Goal: Transaction & Acquisition: Purchase product/service

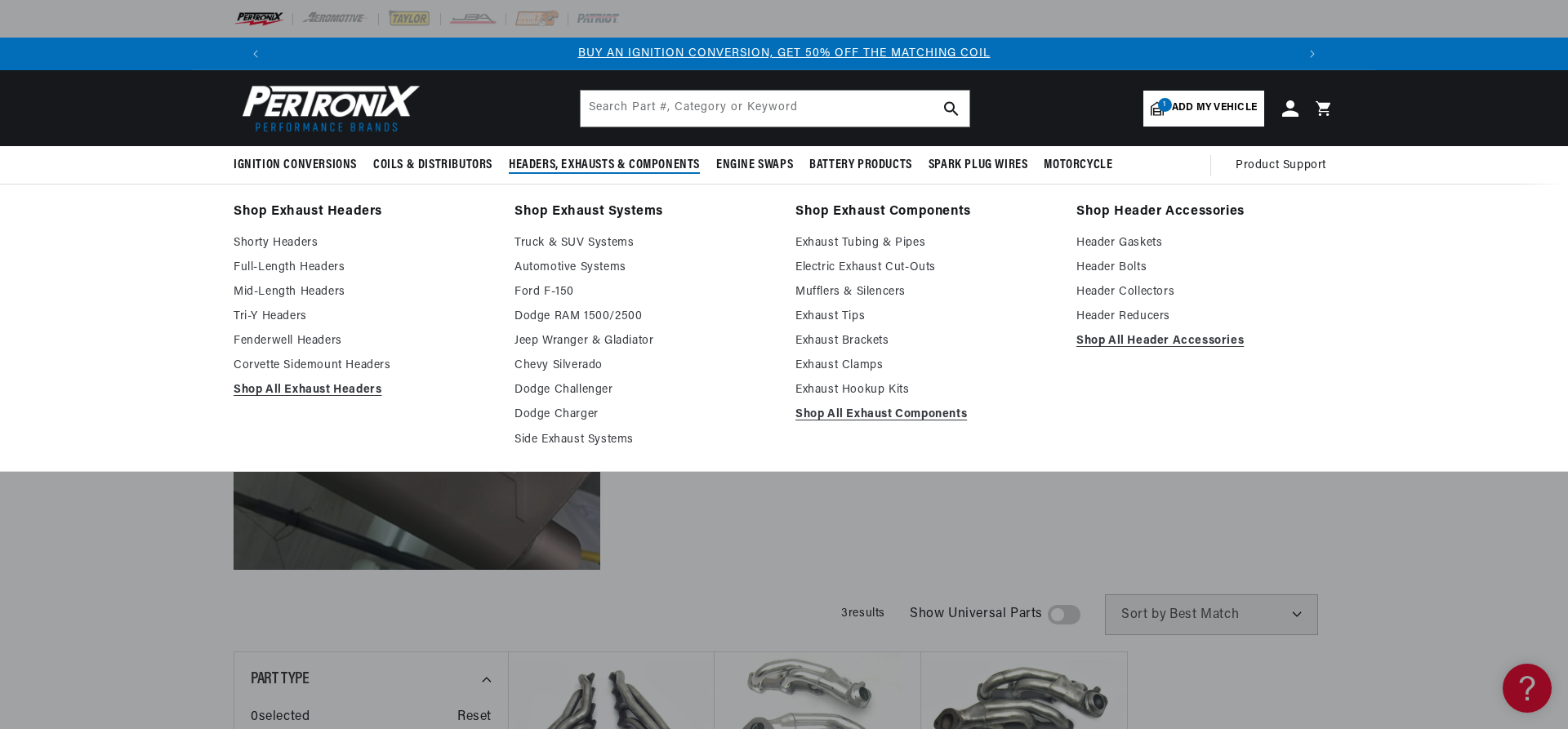
click at [637, 168] on span "Headers, Exhausts & Components" at bounding box center [604, 165] width 191 height 17
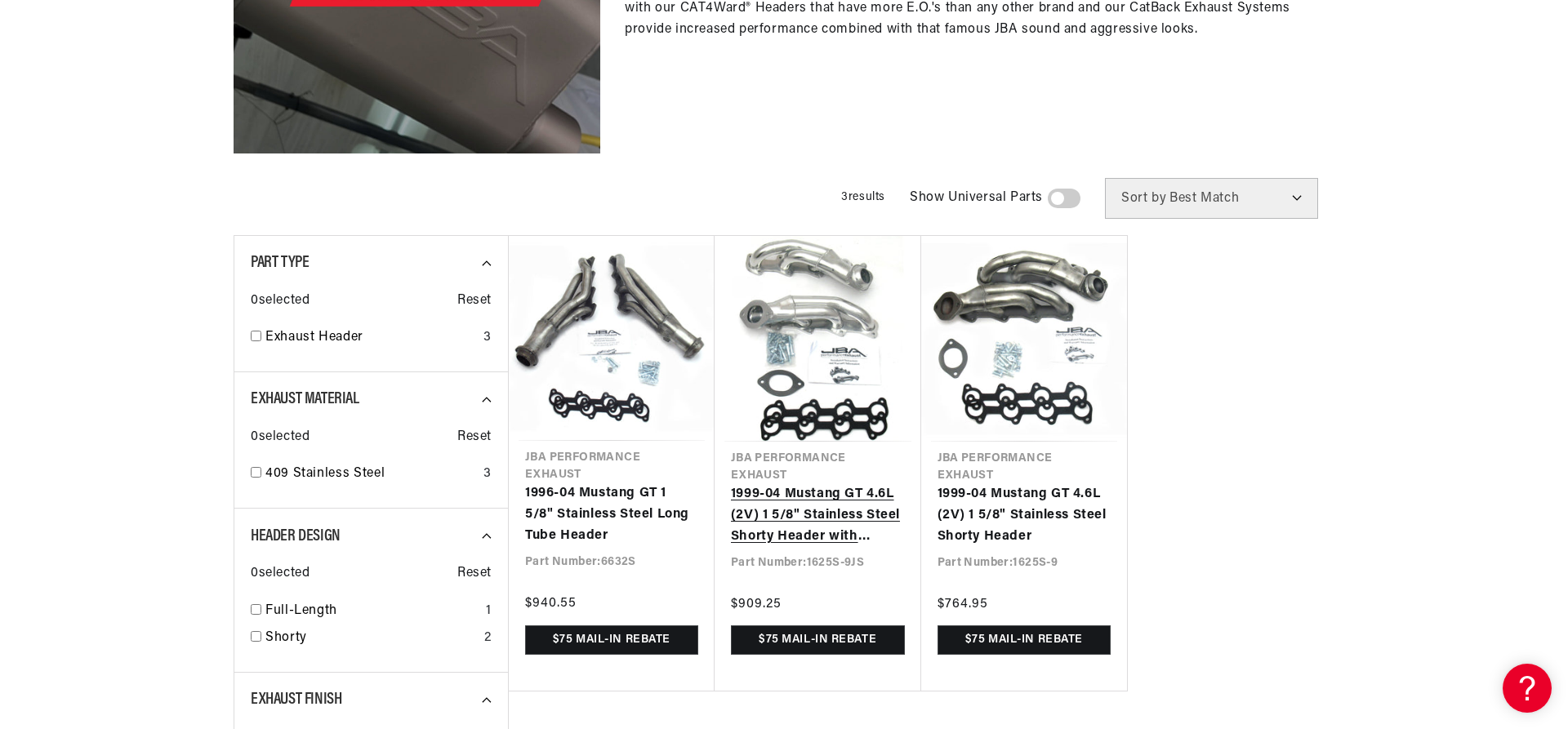
click at [804, 547] on link "1999-04 Mustang GT 4.6L (2V) 1 5/8" Stainless Steel Shorty Header with Metallic…" at bounding box center [818, 515] width 174 height 63
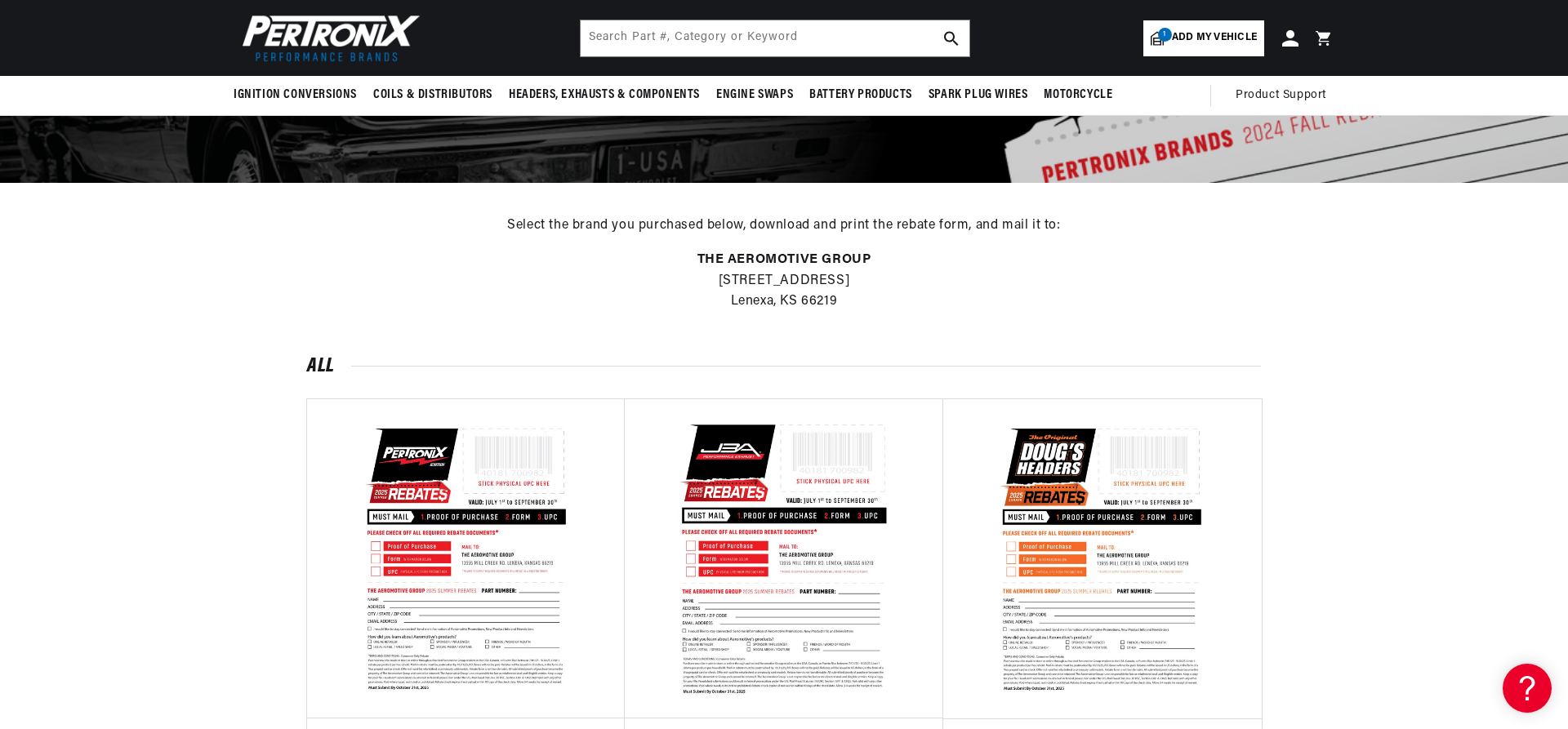
click at [810, 556] on img at bounding box center [784, 558] width 295 height 294
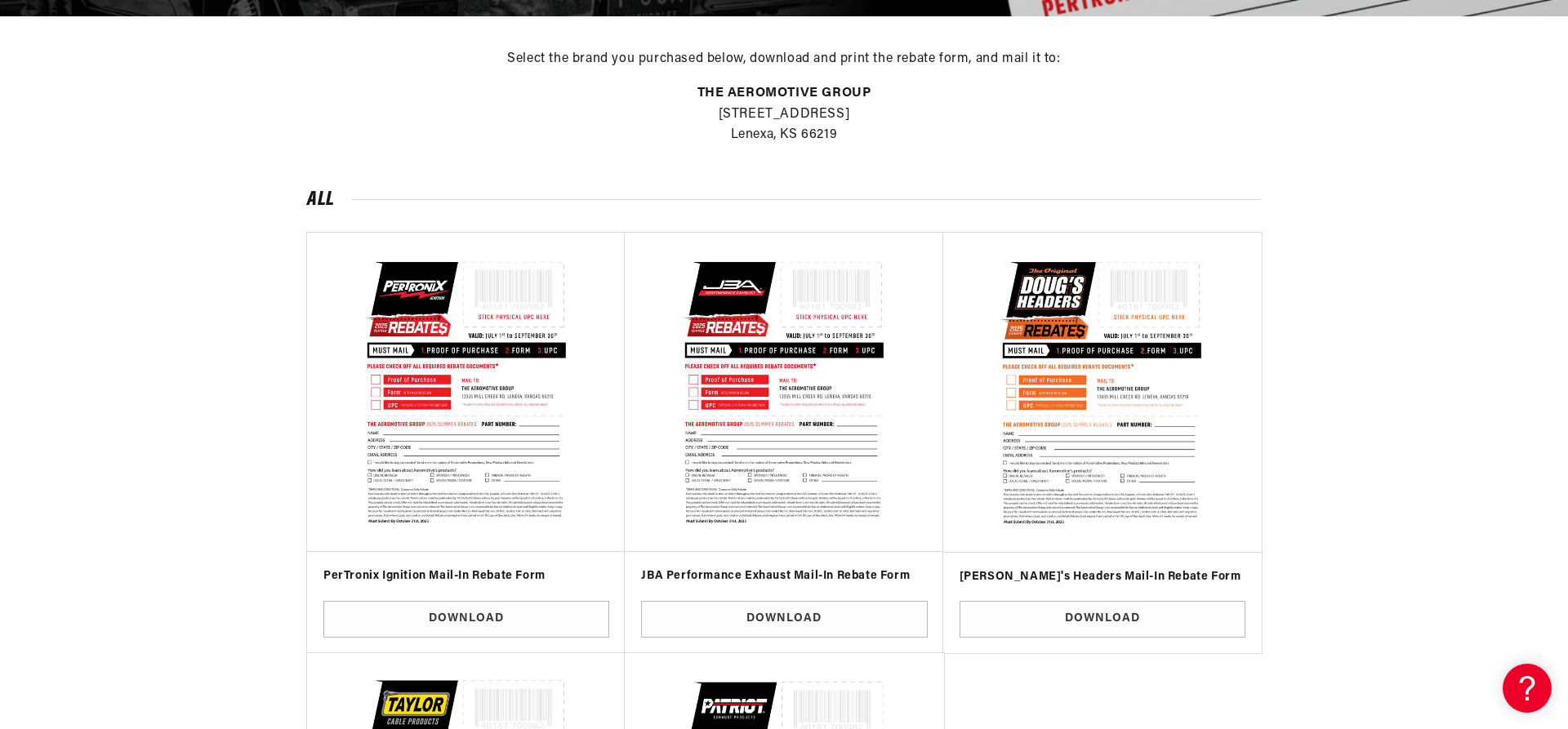
scroll to position [0, 1020]
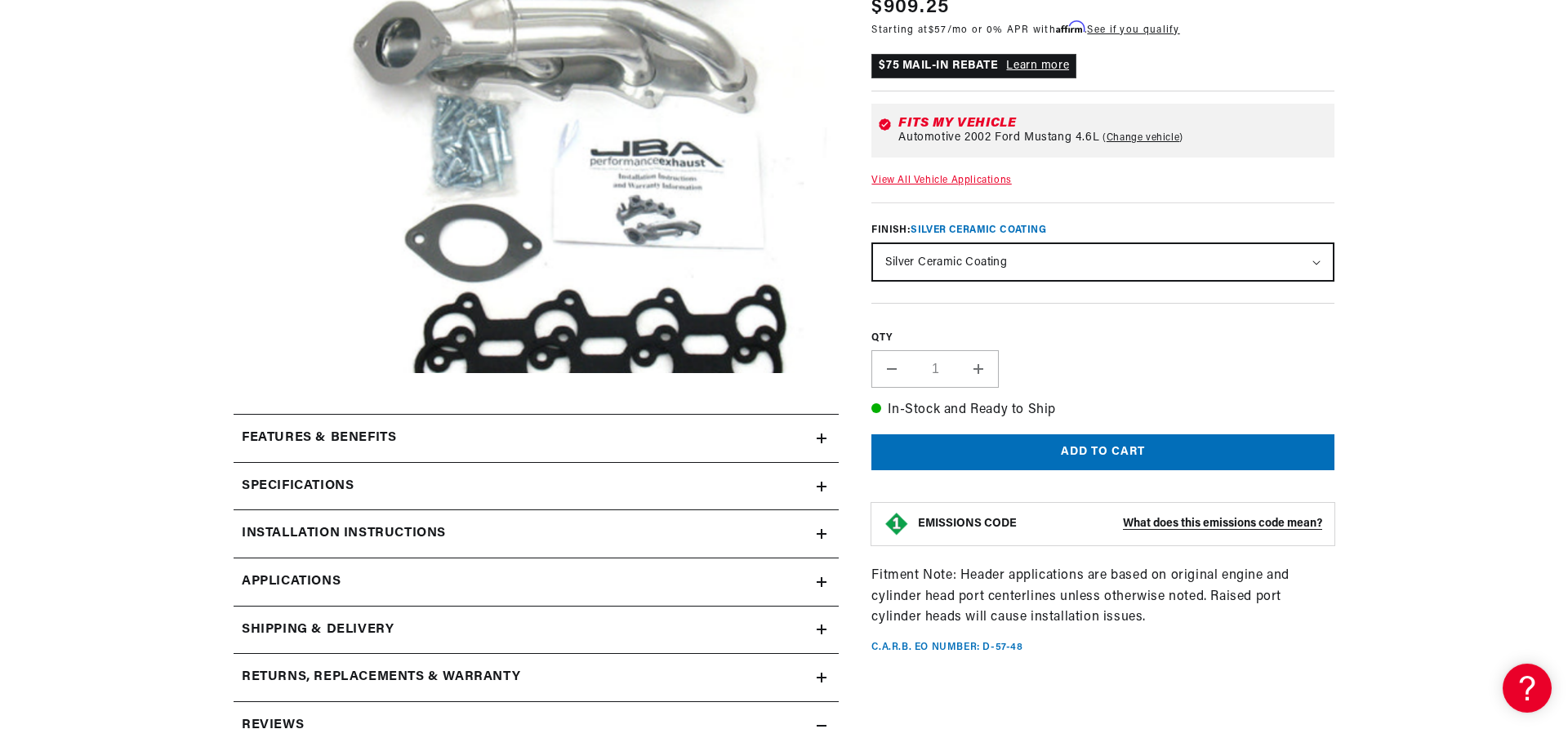
scroll to position [416, 0]
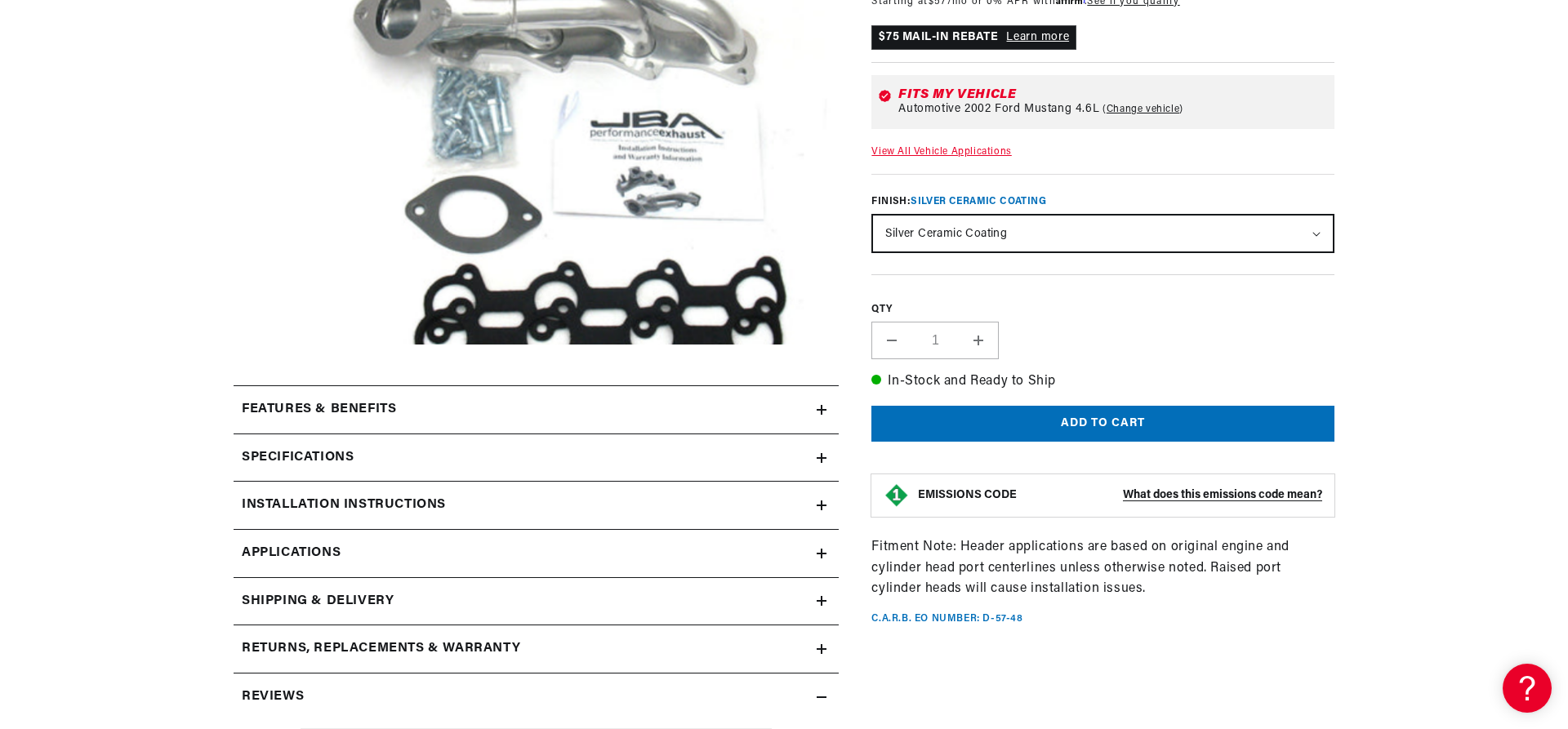
click at [344, 500] on h2 "Installation instructions" at bounding box center [343, 505] width 204 height 21
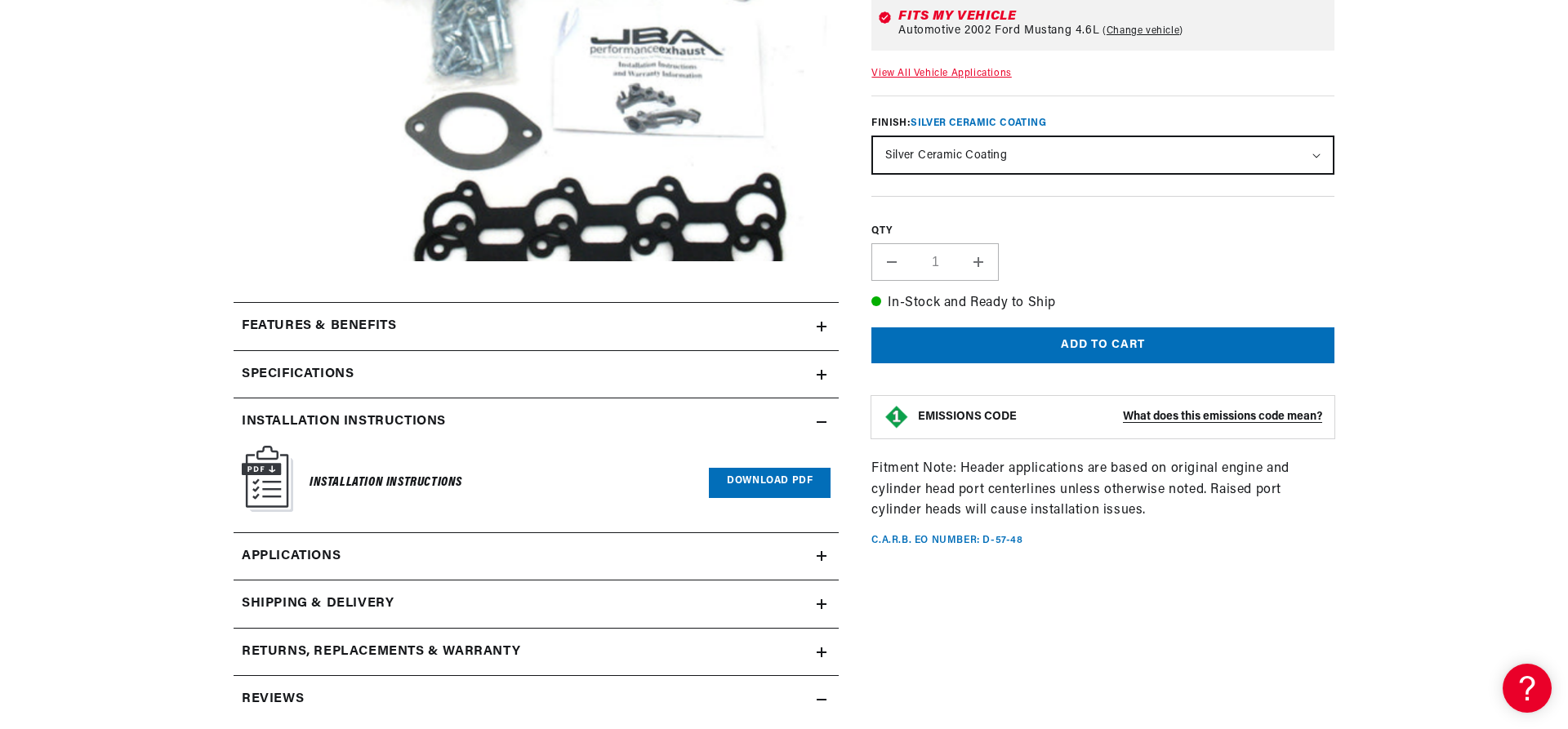
scroll to position [583, 0]
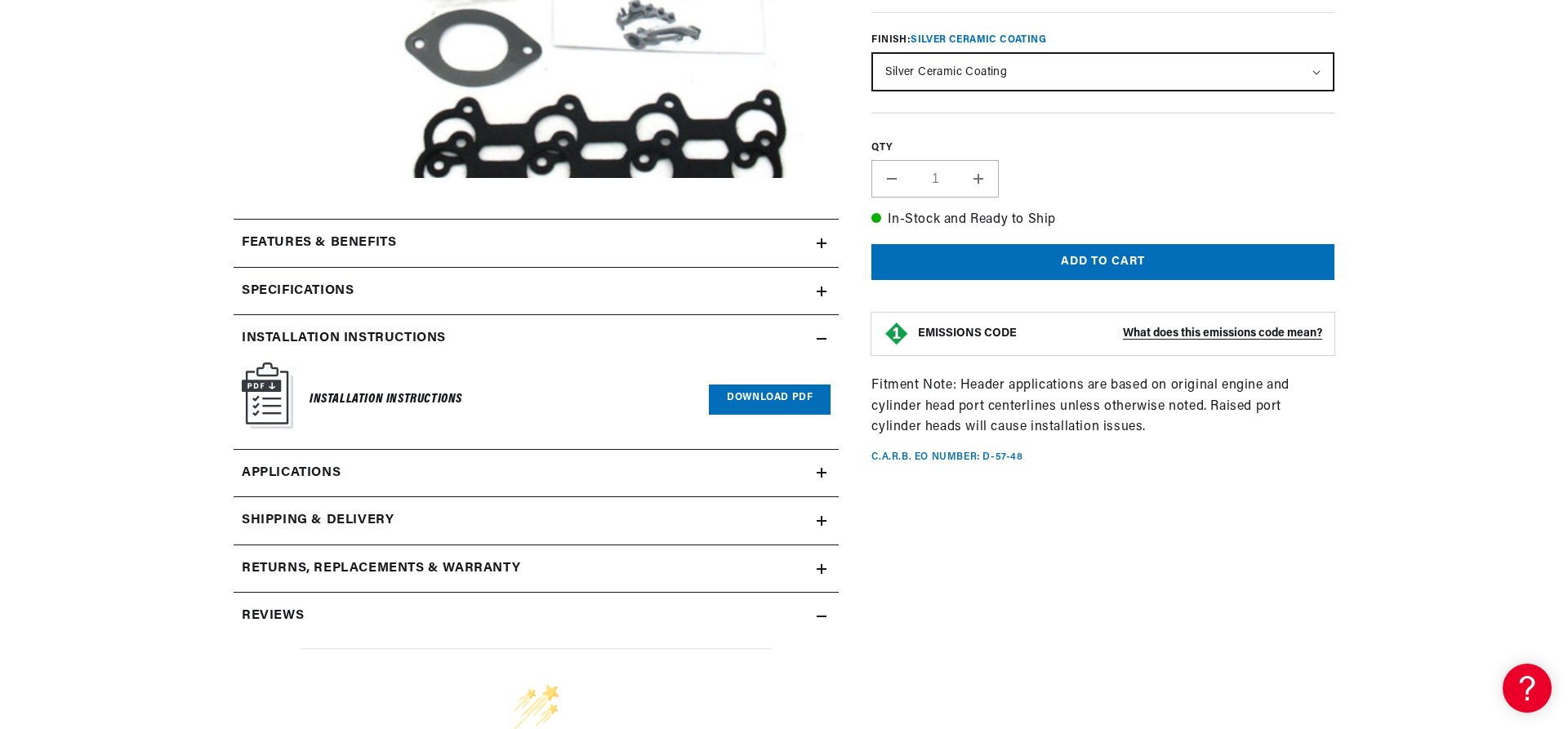
click at [337, 471] on span "Applications" at bounding box center [291, 473] width 99 height 21
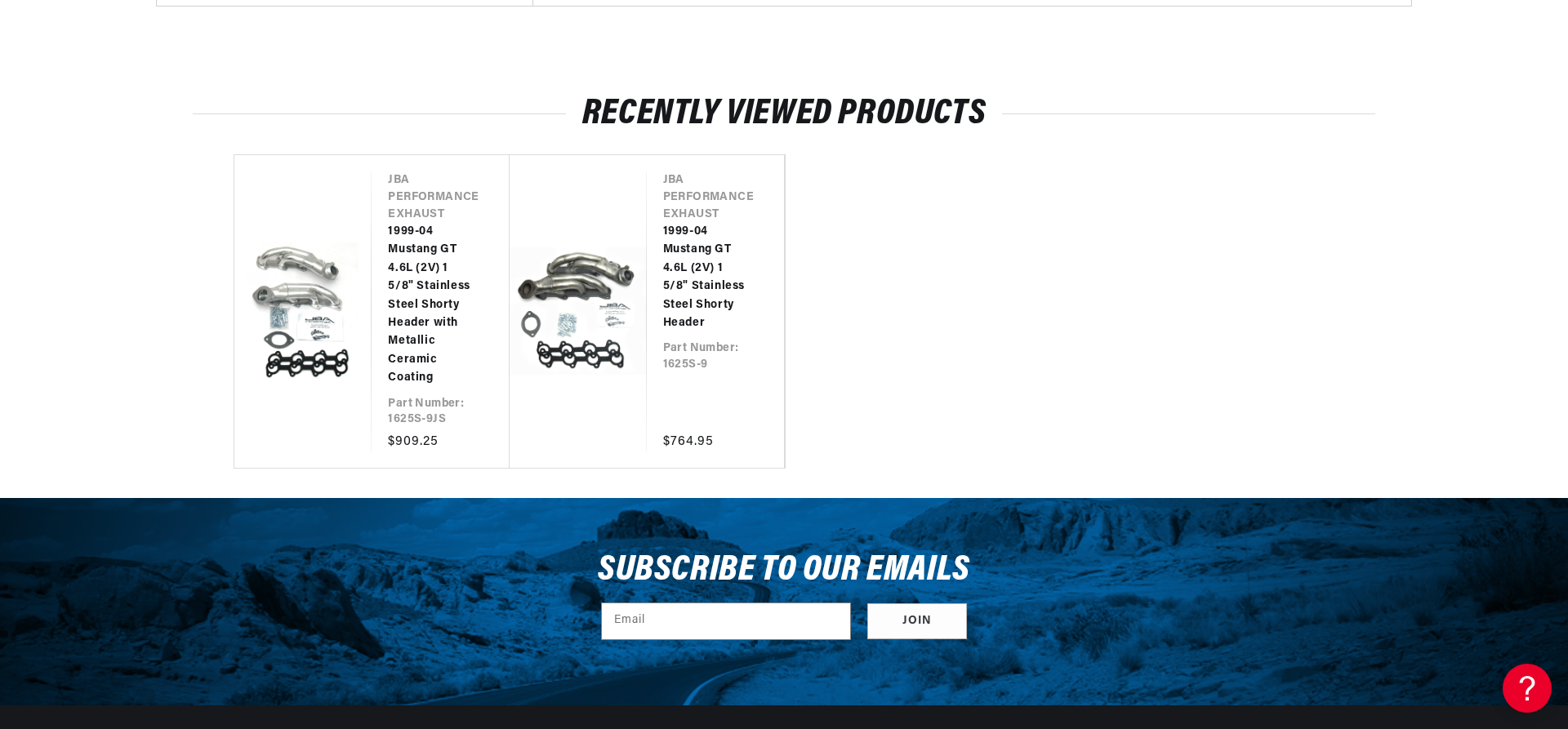
scroll to position [2302, 0]
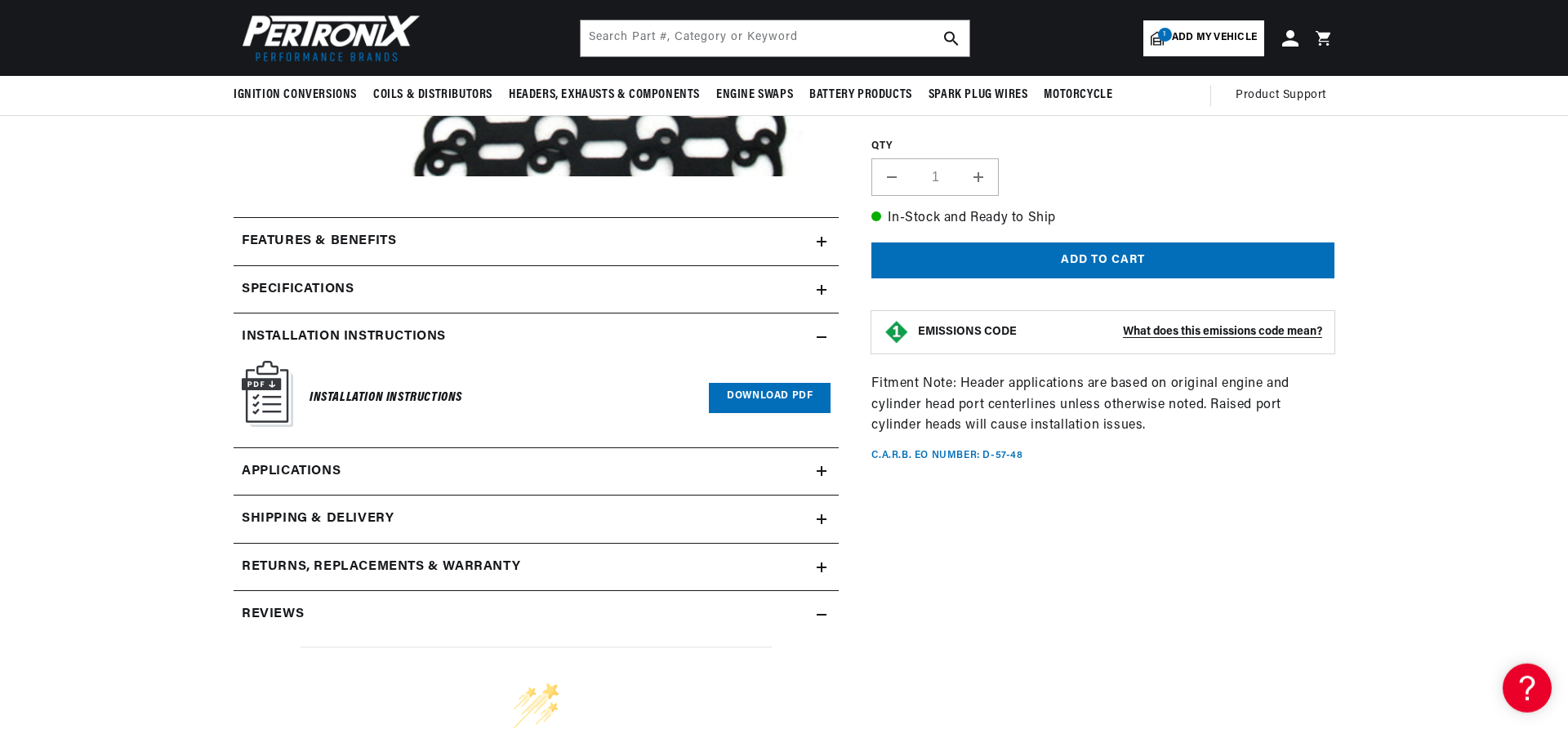
scroll to position [583, 0]
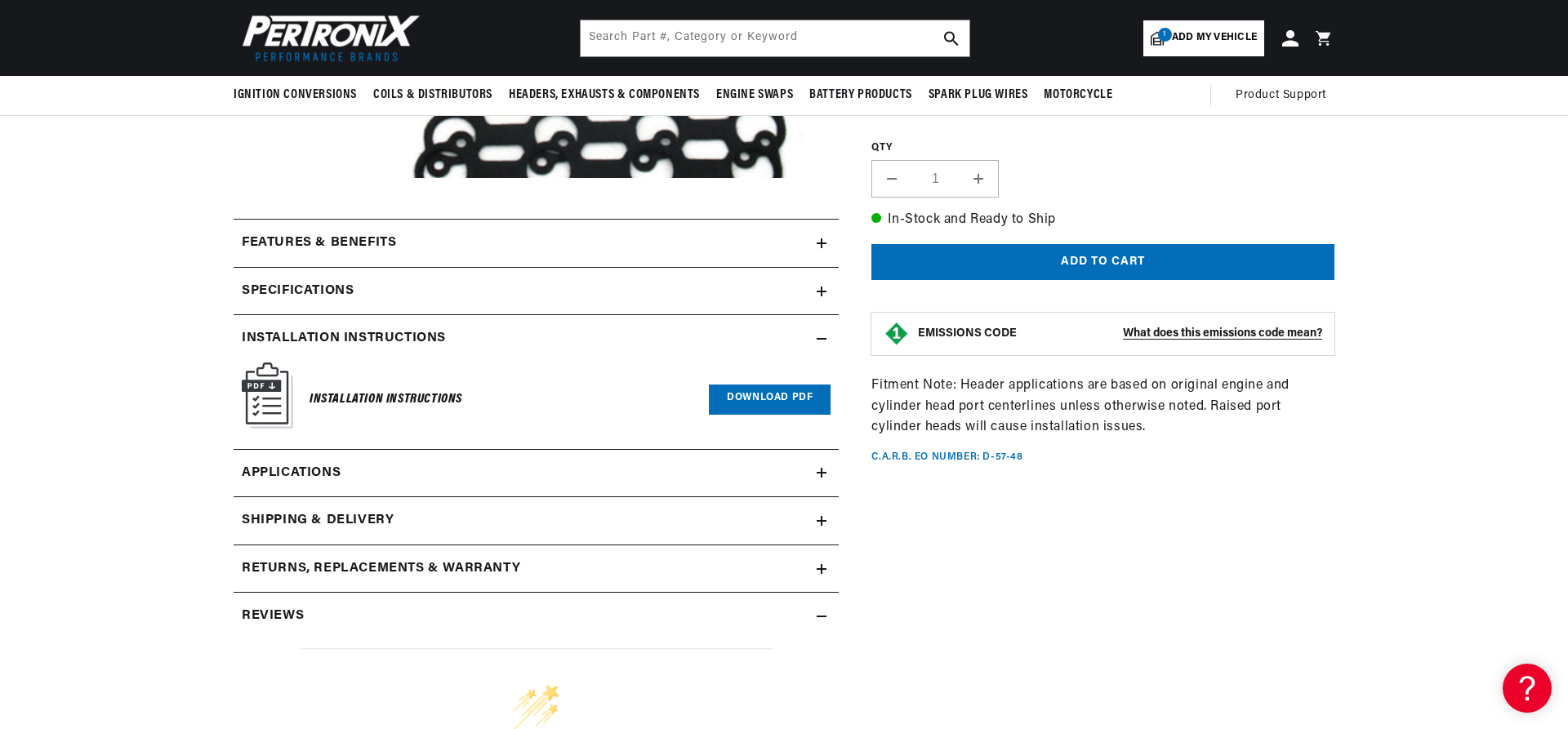
click at [382, 361] on summary "Installation instructions" at bounding box center [536, 339] width 605 height 47
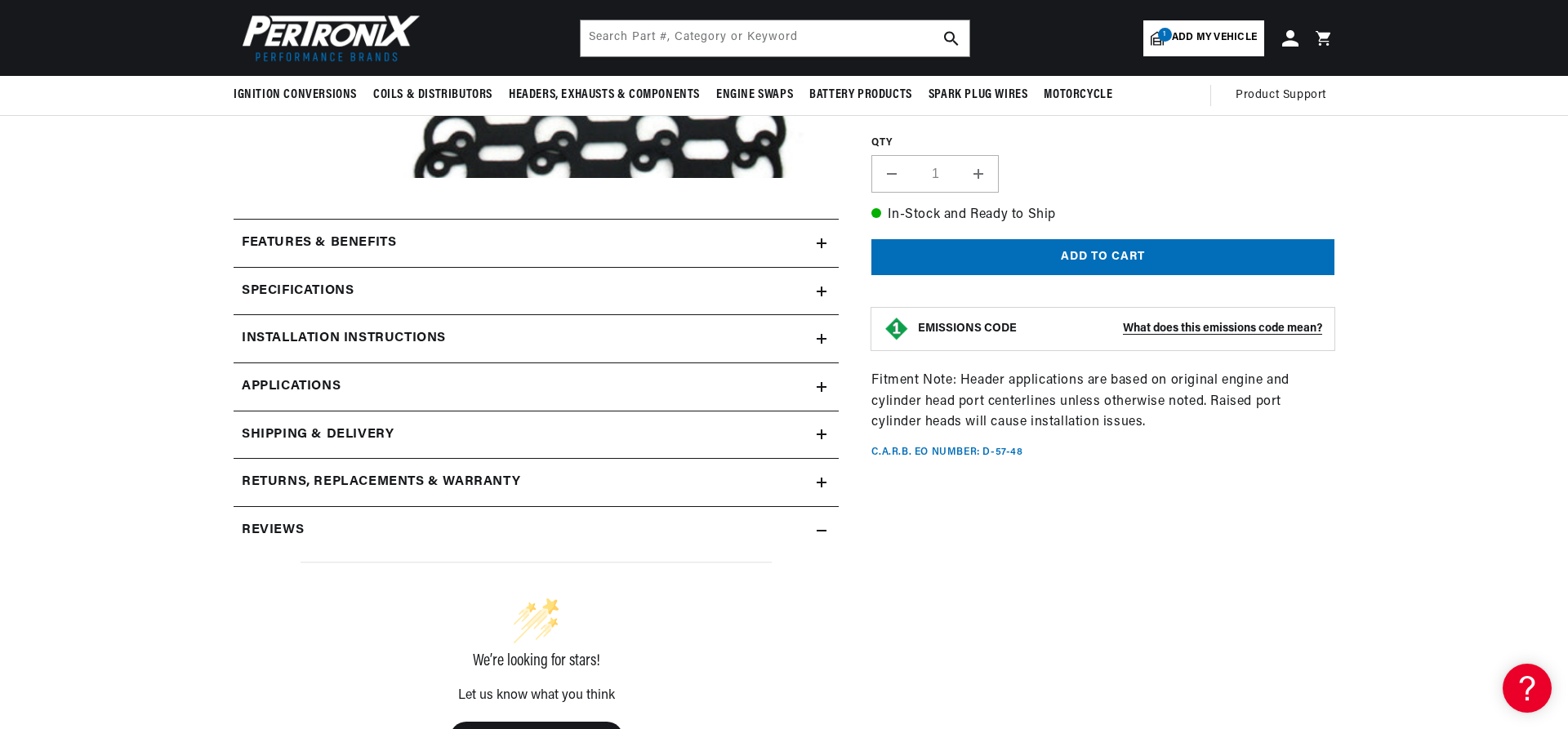
scroll to position [0, 0]
click at [384, 349] on h2 "Installation instructions" at bounding box center [343, 338] width 204 height 21
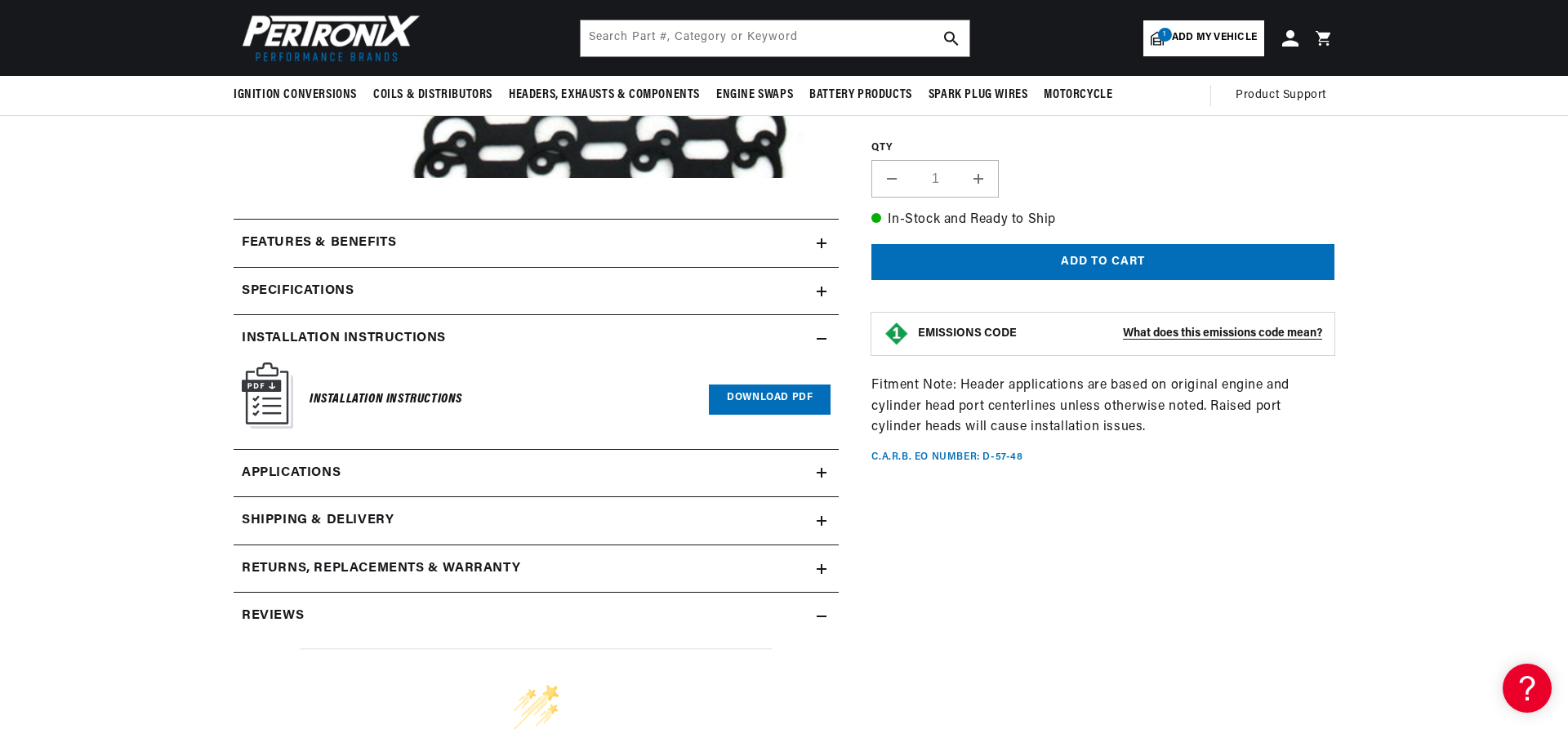
click at [352, 288] on h2 "Specifications" at bounding box center [297, 291] width 112 height 21
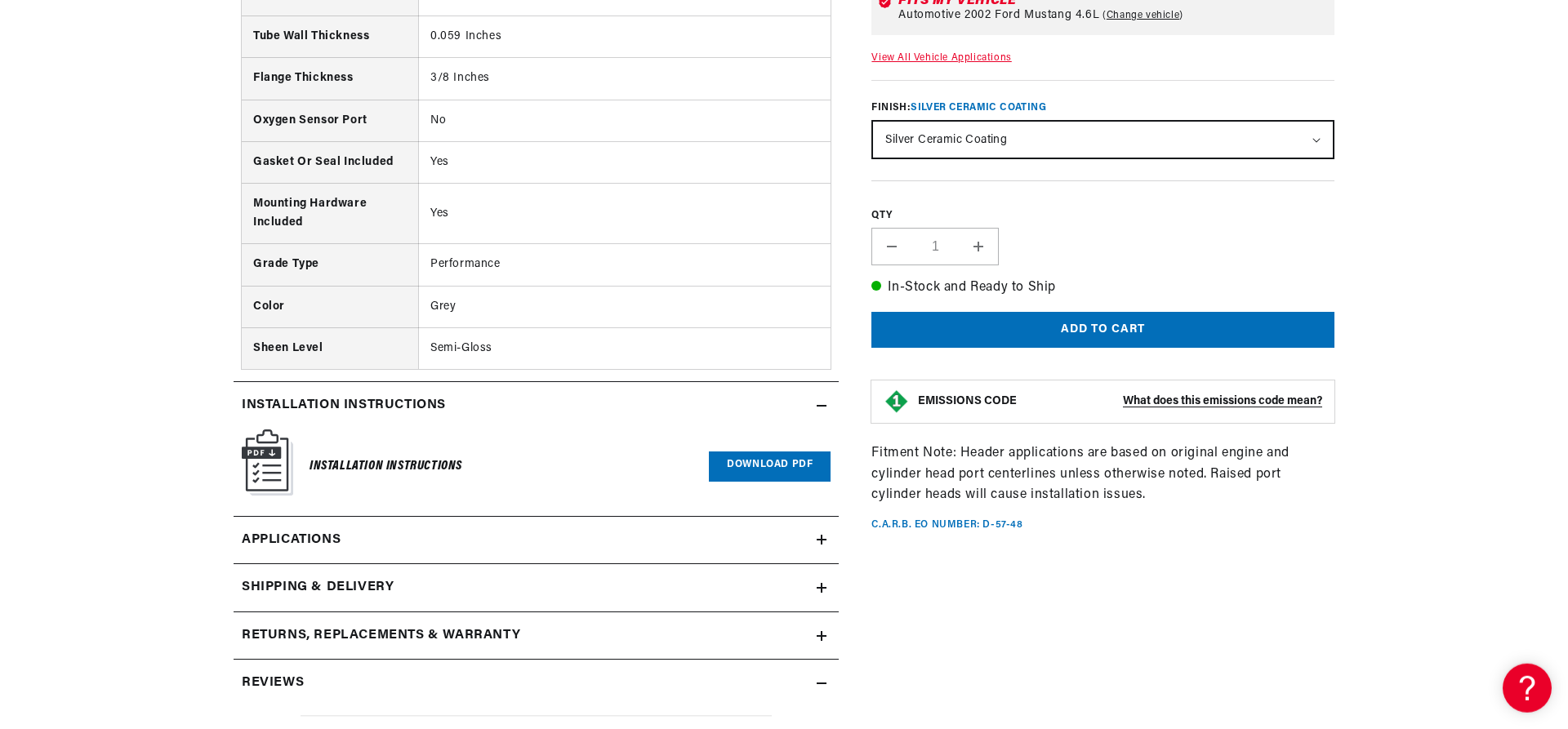
scroll to position [1082, 0]
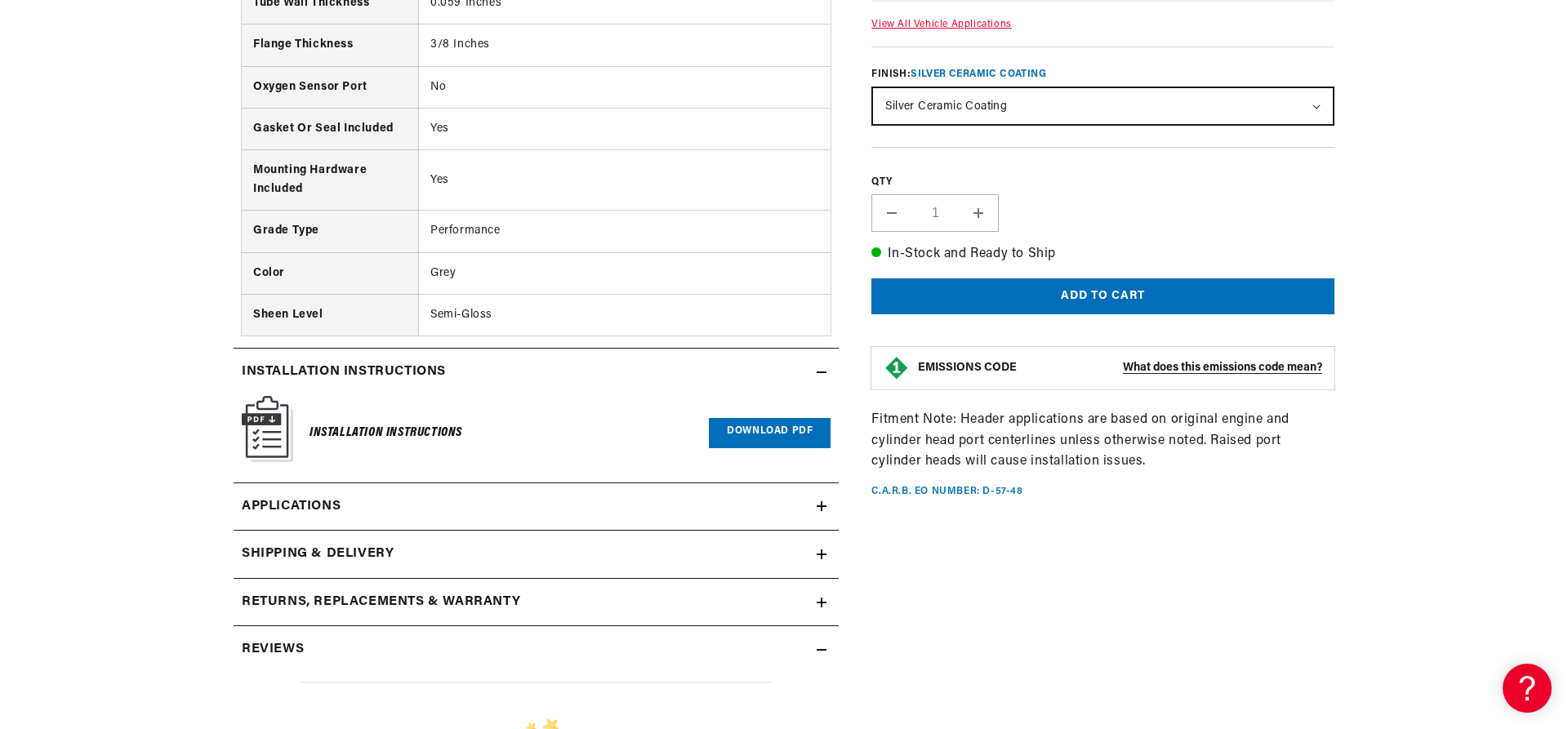
click at [751, 425] on link "Download PDF" at bounding box center [770, 433] width 122 height 30
click at [414, 611] on h2 "Returns, Replacements & Warranty" at bounding box center [381, 602] width 279 height 21
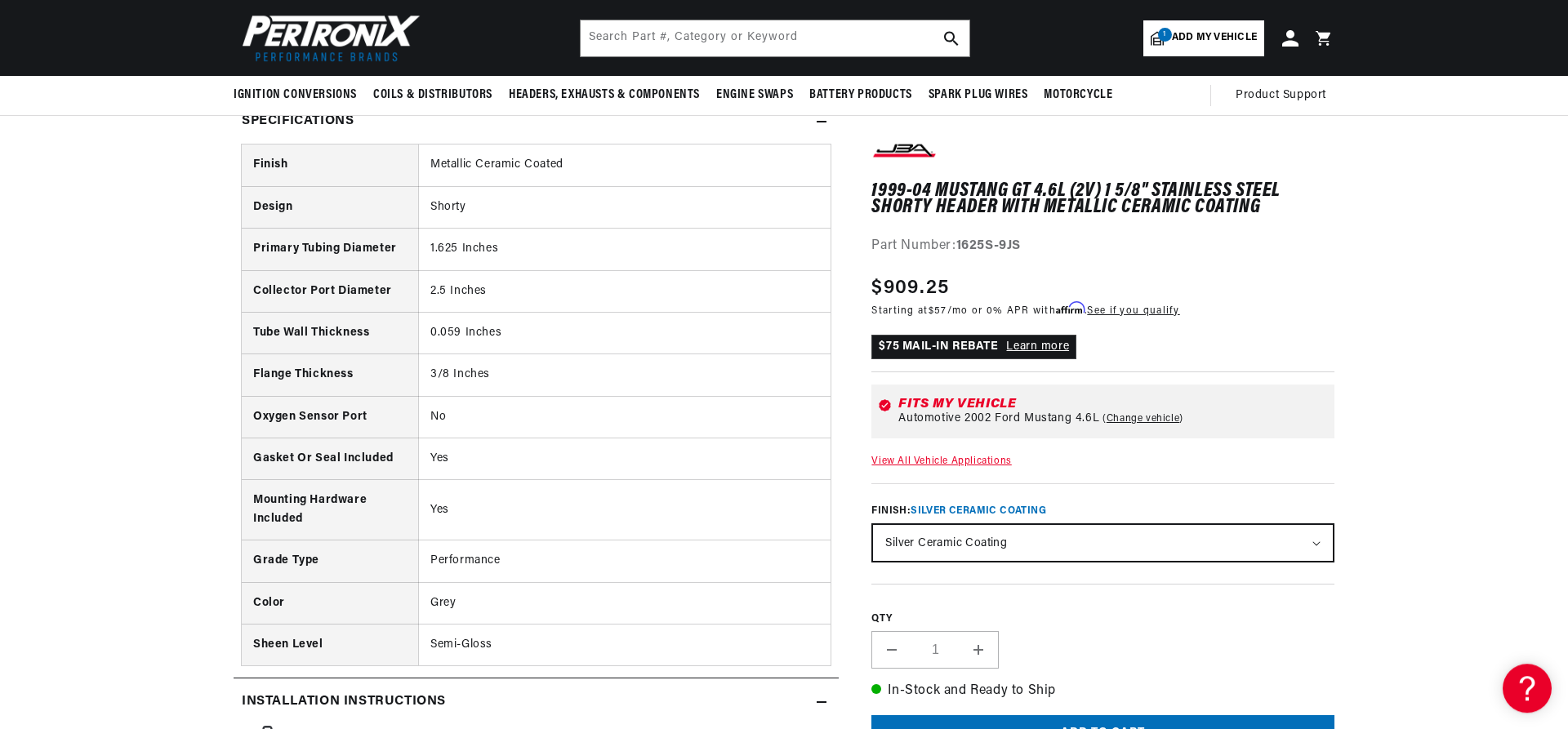
scroll to position [749, 0]
click at [674, 42] on input "text" at bounding box center [775, 38] width 389 height 36
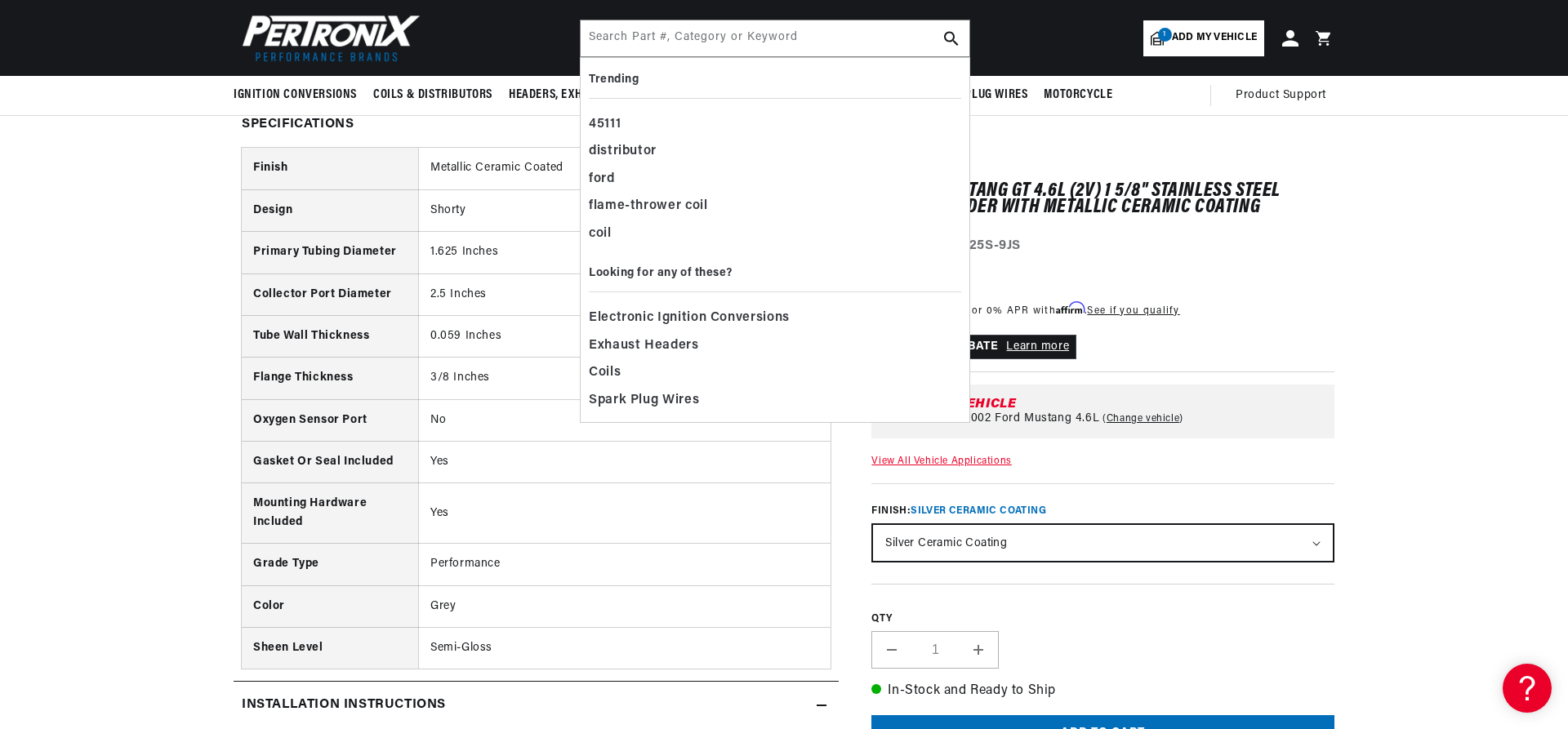
click at [75, 447] on section "1999-04 Mustang GT 4.6L (2V) 1 5/8" Stainless Steel Shorty Header with Metallic…" at bounding box center [784, 637] width 1568 height 2315
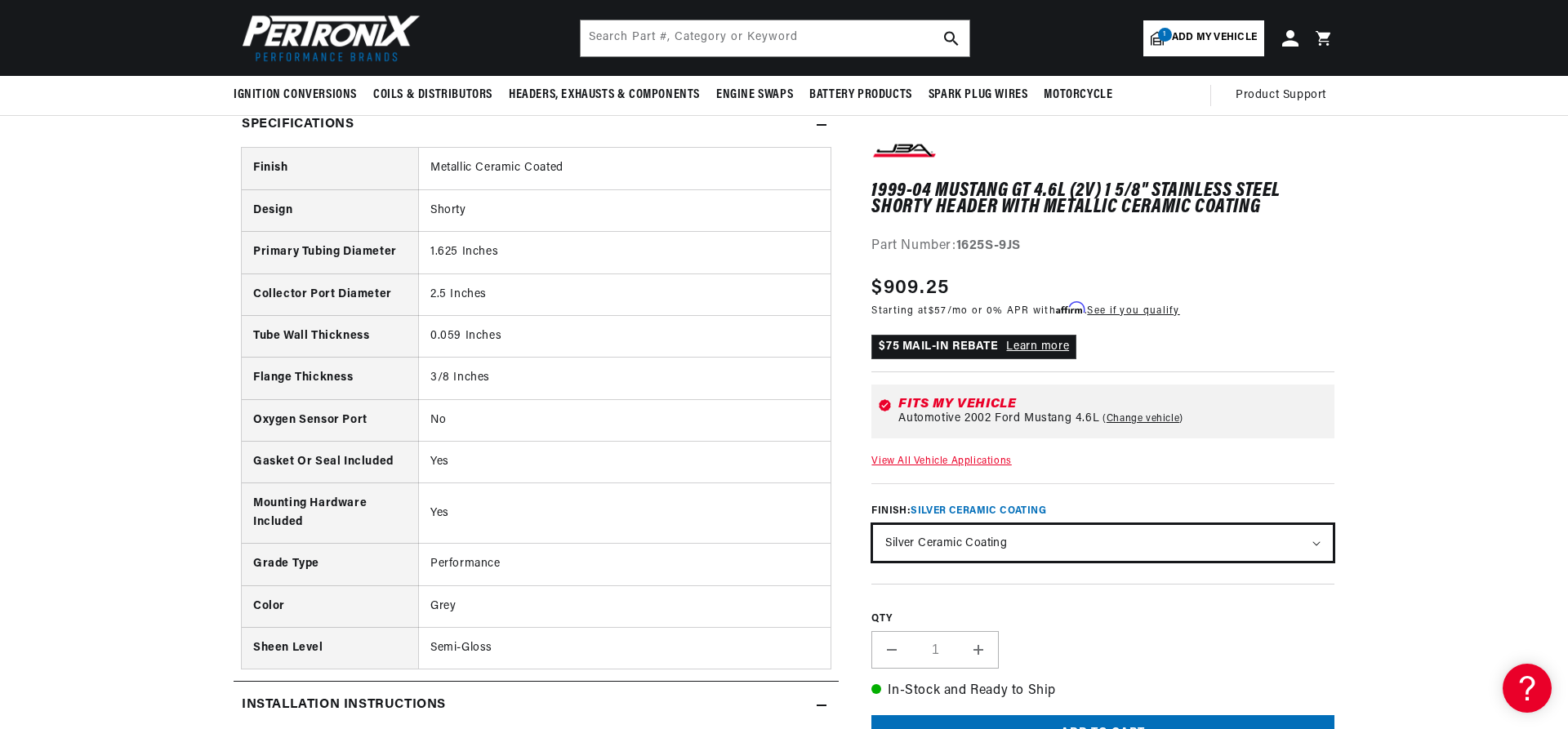
click at [873, 526] on select "Natural Stainless Silver Ceramic Coating" at bounding box center [1103, 544] width 460 height 36
select select "/products/jba-performance-exhaust-1625s-9-1-5-8-header-shorty-stainless-steel-9…"
click option "Natural Stainless" at bounding box center [0, 0] width 0 height 0
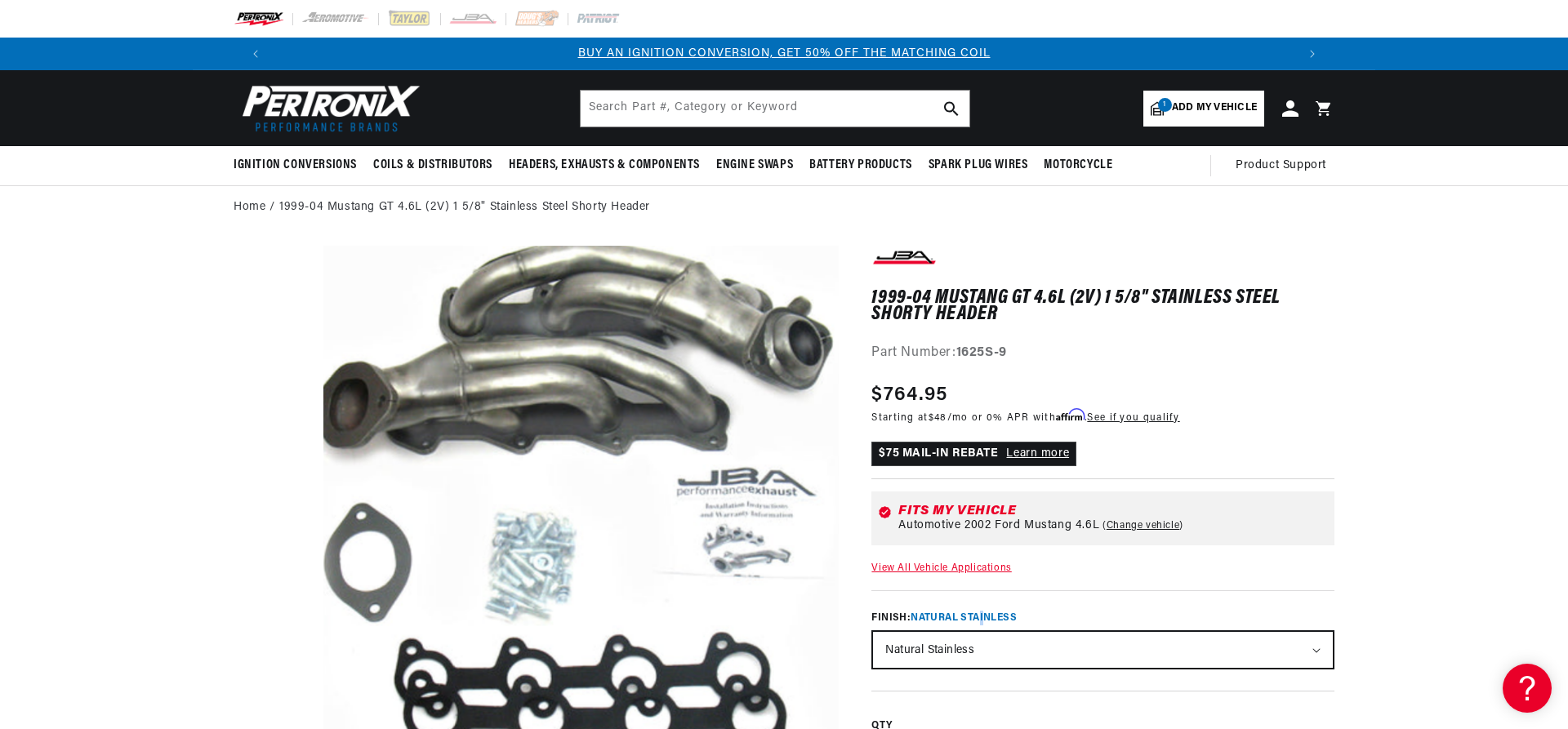
drag, startPoint x: 983, startPoint y: 613, endPoint x: 984, endPoint y: 623, distance: 10.0
click at [984, 622] on variants-selectors "Finish: Natural Stainless Natural Stainless Silver Ceramic Coating" at bounding box center [1103, 630] width 463 height 79
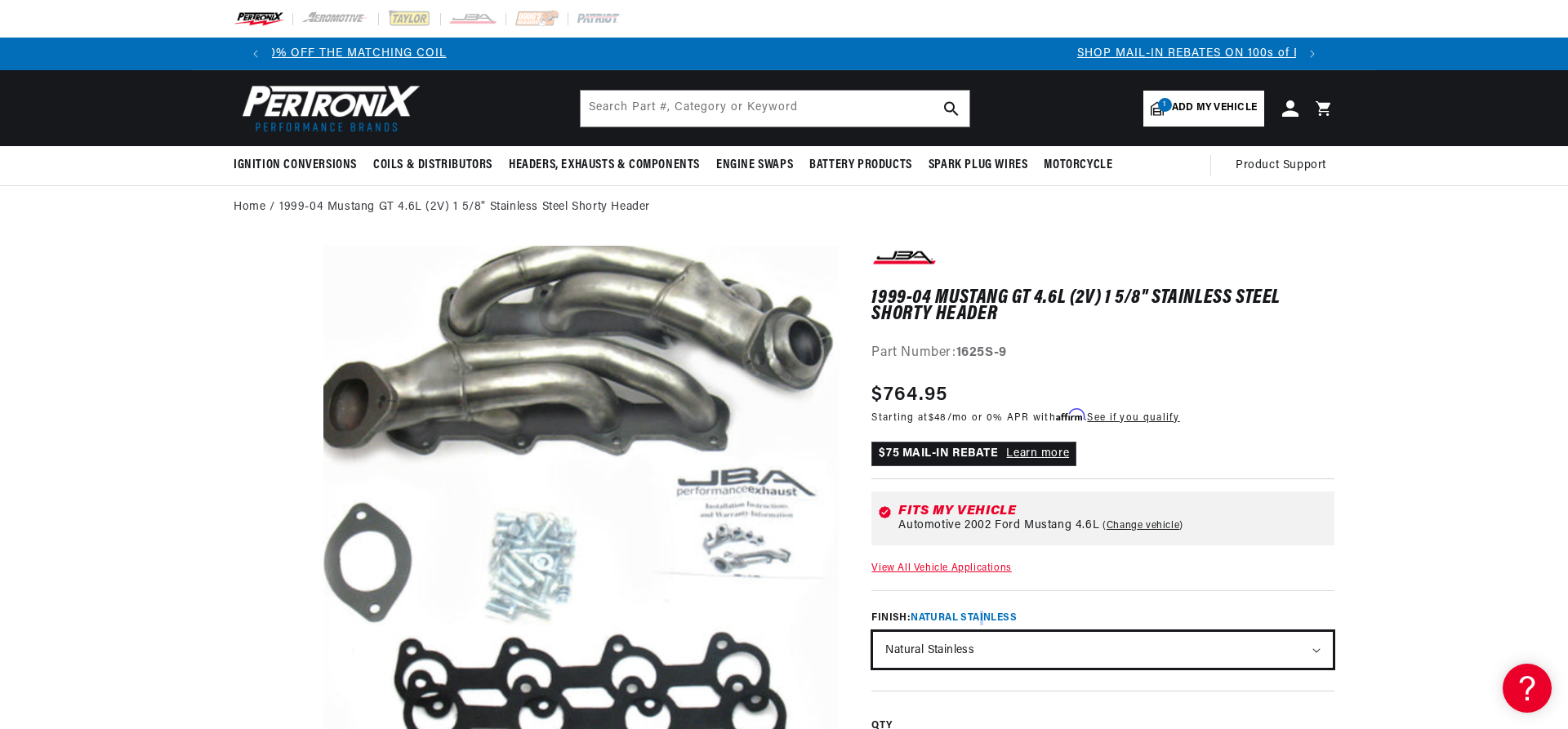
click at [873, 632] on select "Natural Stainless Silver Ceramic Coating" at bounding box center [1103, 649] width 460 height 36
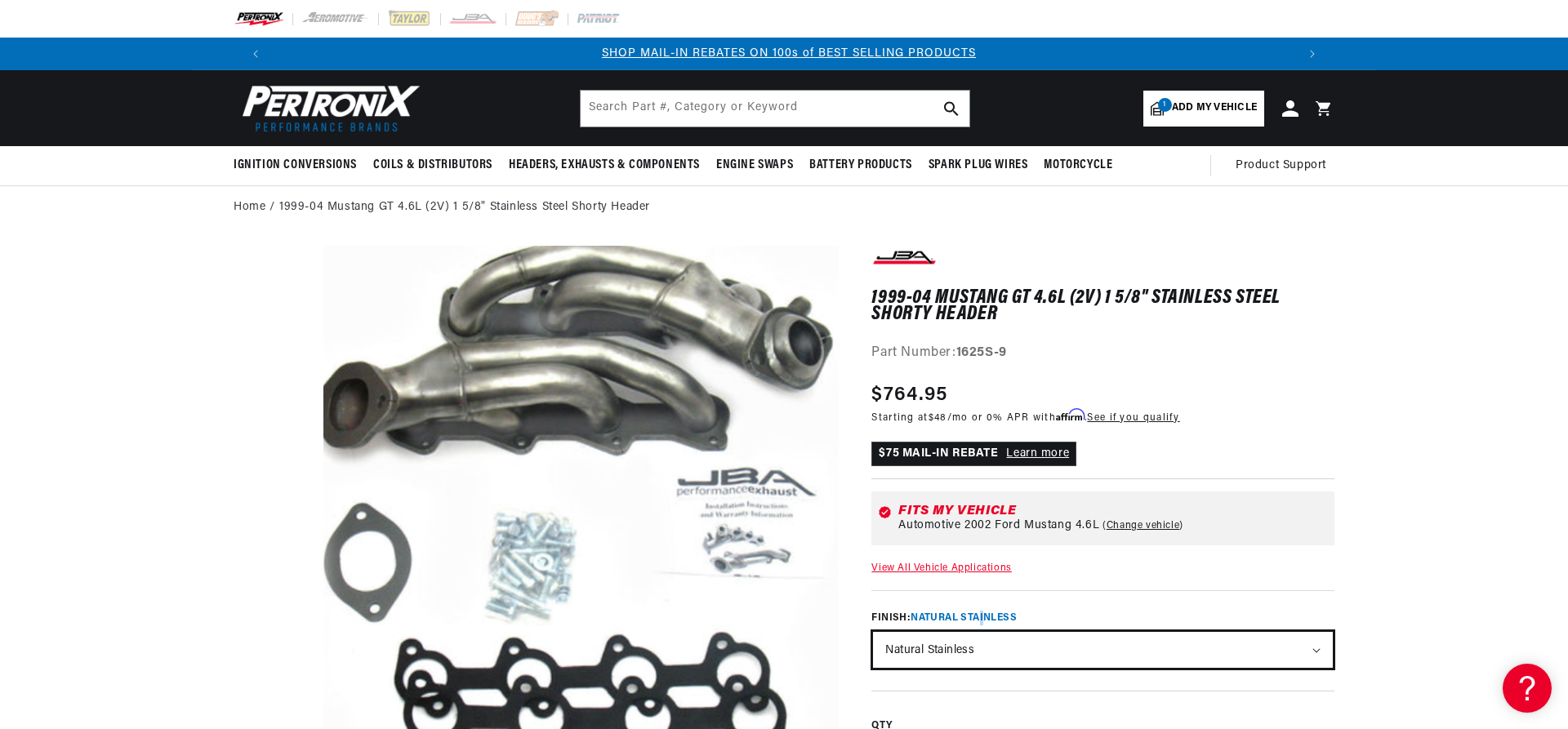
scroll to position [0, 1020]
select select "/products/jba-performance-exhaust-1625s-9js-1-5-8-header-shorty-stainless-steel…"
click option "Silver Ceramic Coating" at bounding box center [0, 0] width 0 height 0
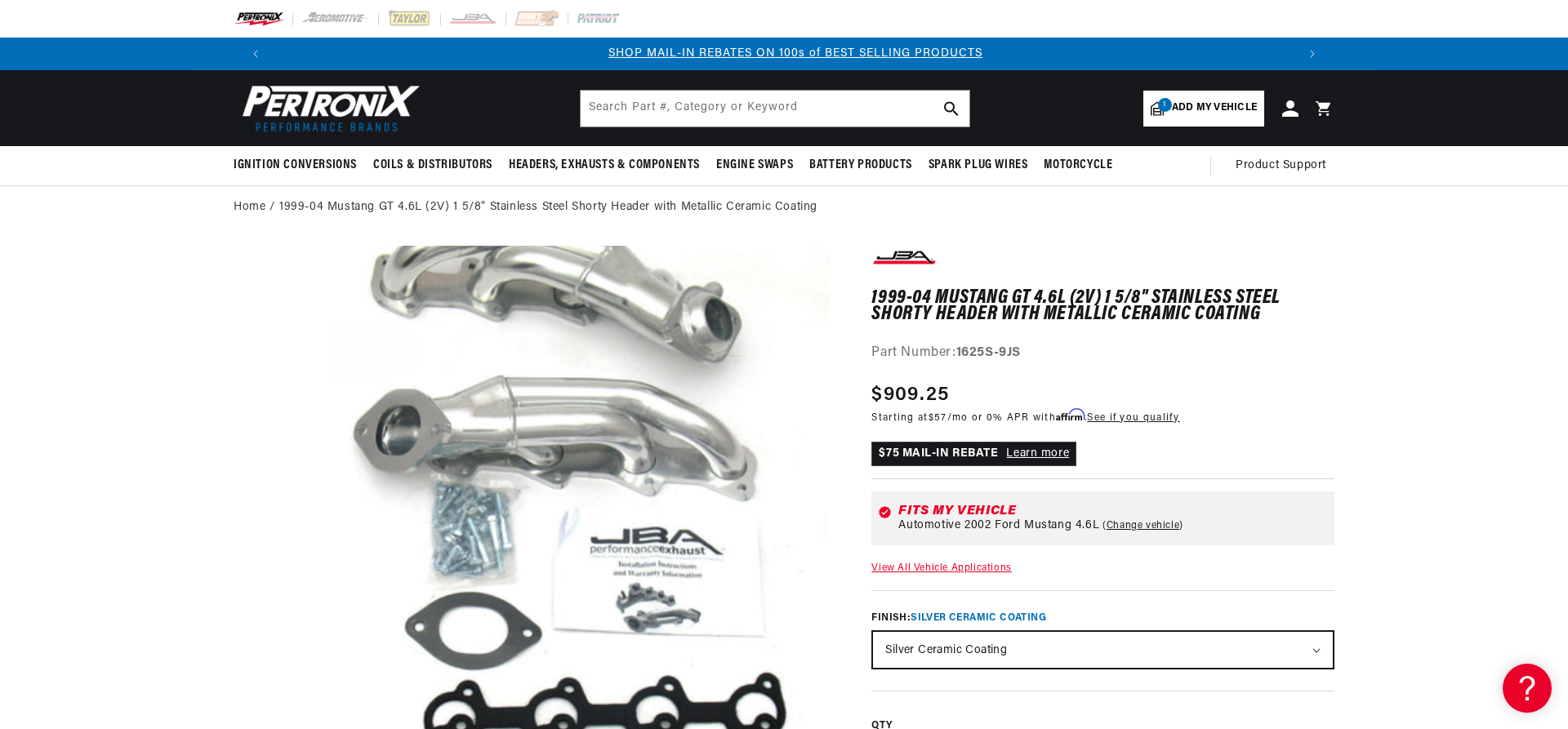
scroll to position [0, 1020]
click at [873, 632] on select "Natural Stainless Silver Ceramic Coating" at bounding box center [1103, 649] width 460 height 36
select select "/products/jba-performance-exhaust-1625s-9-1-5-8-header-shorty-stainless-steel-9…"
click option "Natural Stainless" at bounding box center [0, 0] width 0 height 0
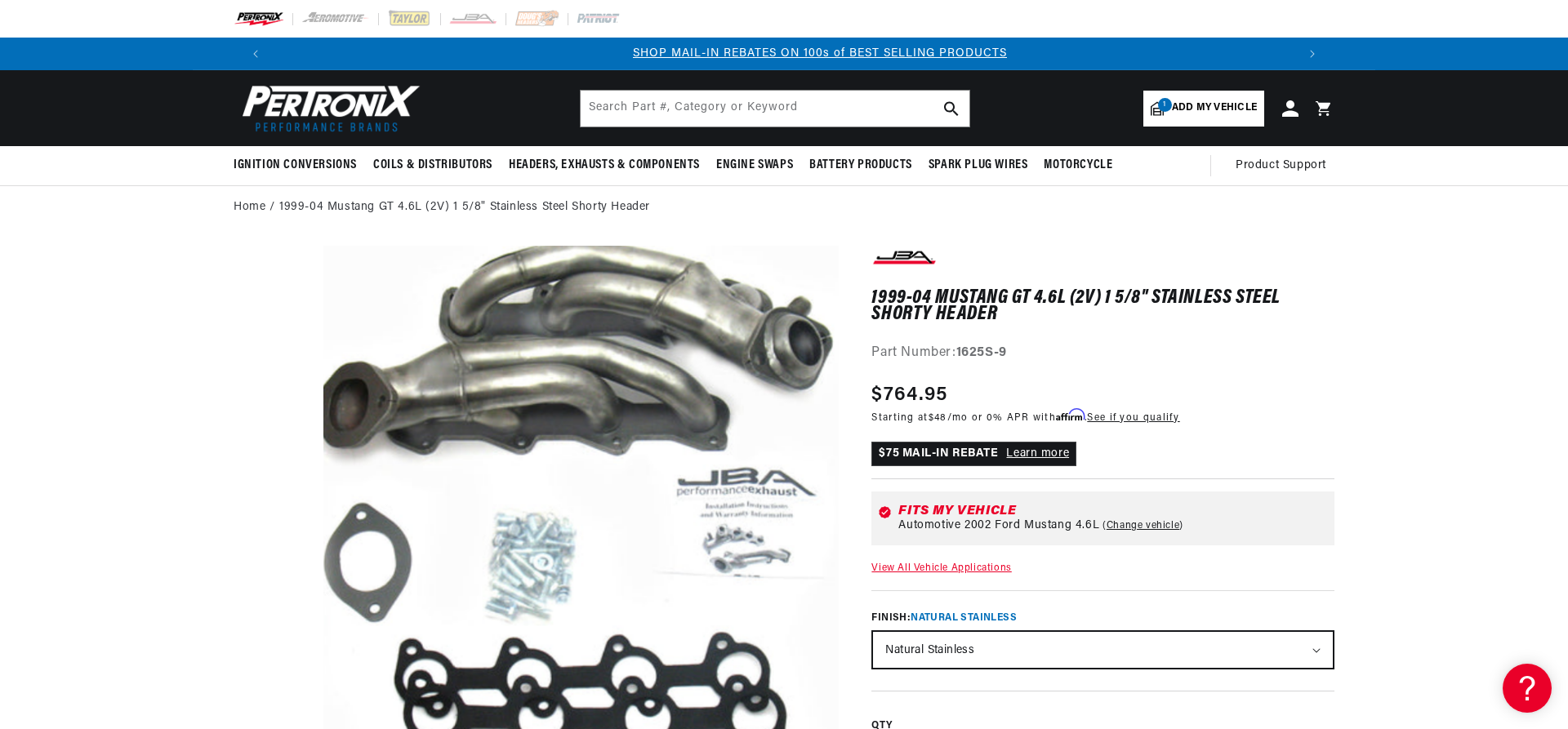
click at [985, 675] on div "1999-04 Mustang GT 4.6L (2V) 1 5/8" Stainless Steel Shorty Header 1999-04 Musta…" at bounding box center [1103, 644] width 463 height 797
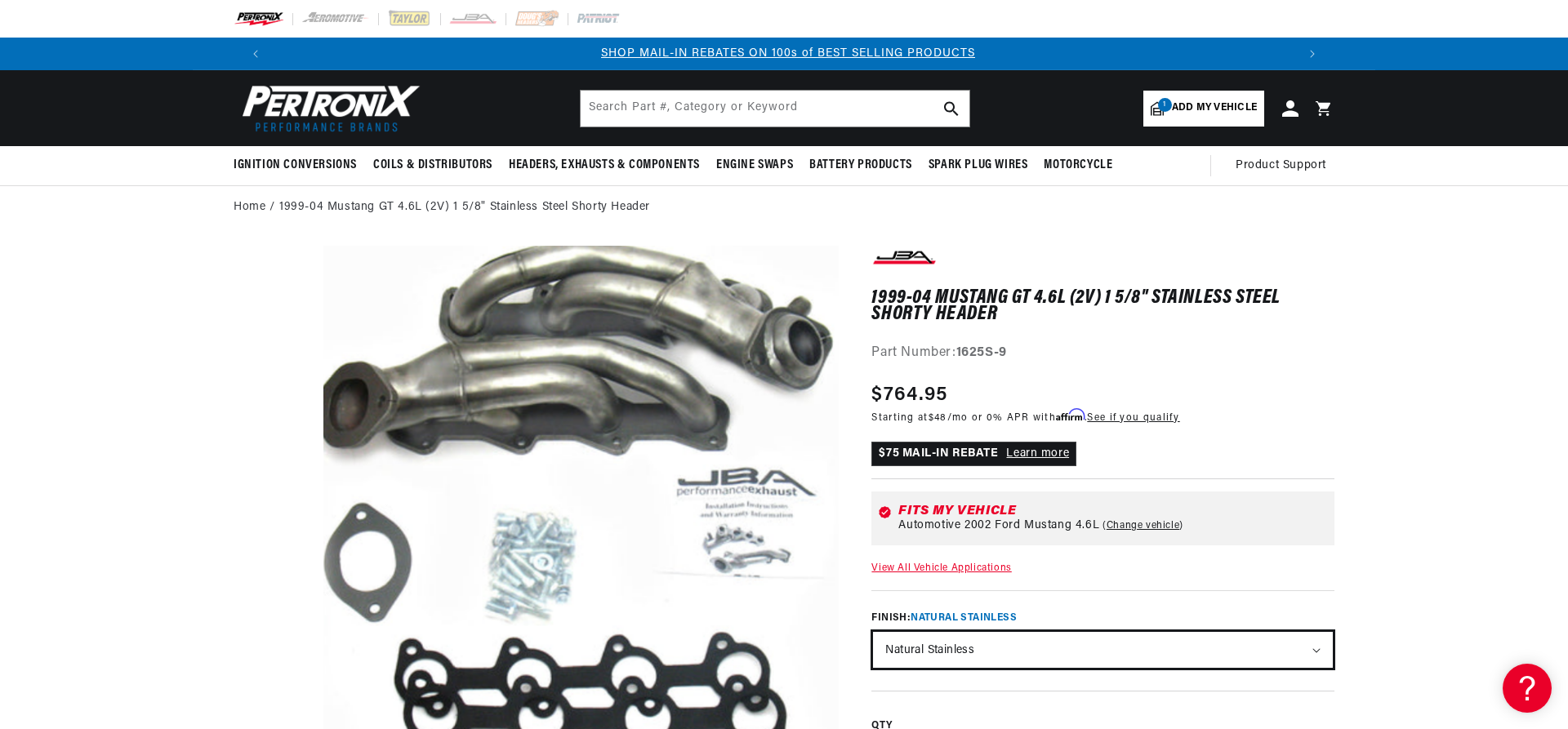
click at [873, 632] on select "Natural Stainless Silver Ceramic Coating" at bounding box center [1103, 649] width 460 height 36
select select "/products/jba-performance-exhaust-1625s-9js-1-5-8-header-shorty-stainless-steel…"
click option "Silver Ceramic Coating" at bounding box center [0, 0] width 0 height 0
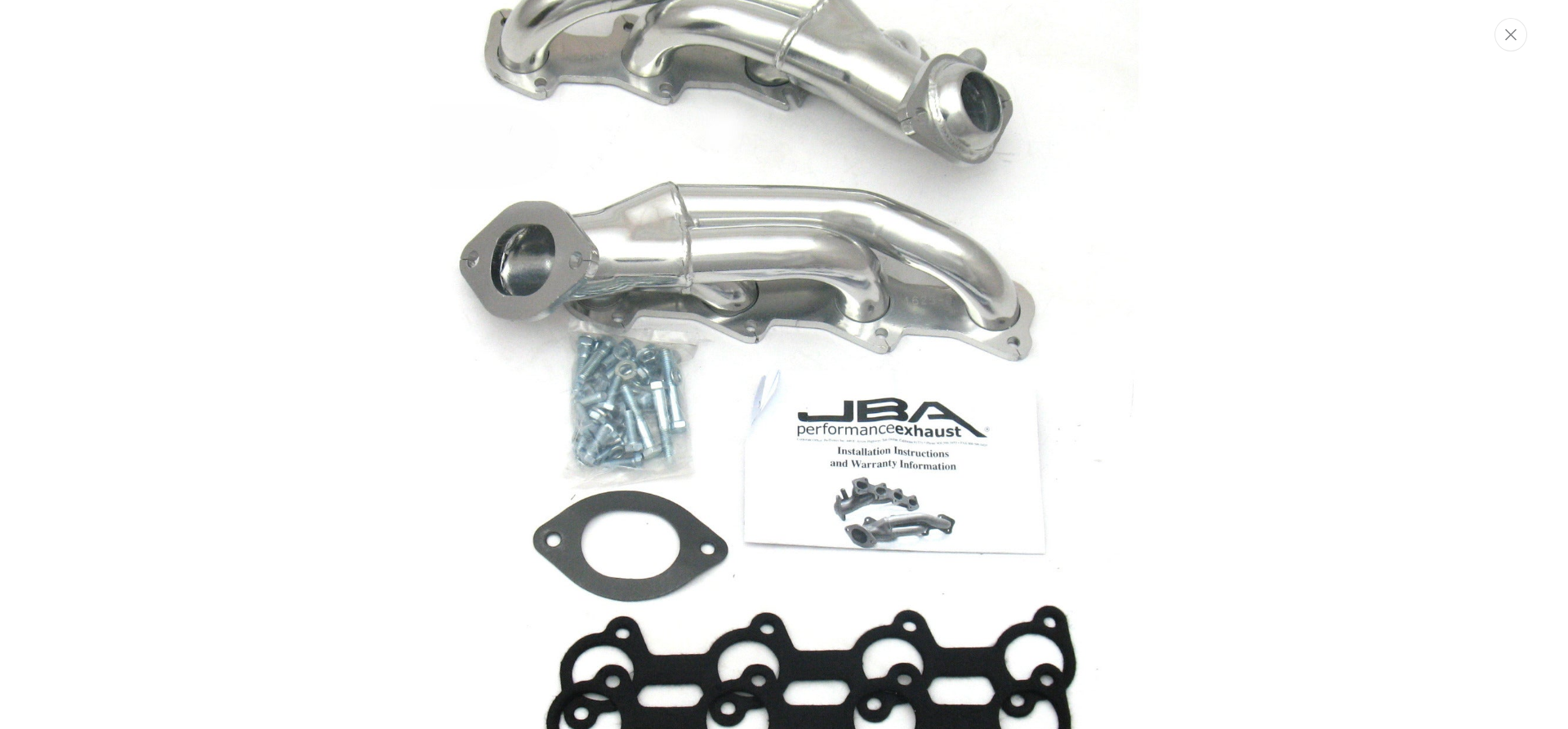
scroll to position [0, 1020]
click at [583, 265] on img "Media gallery" at bounding box center [784, 364] width 882 height 882
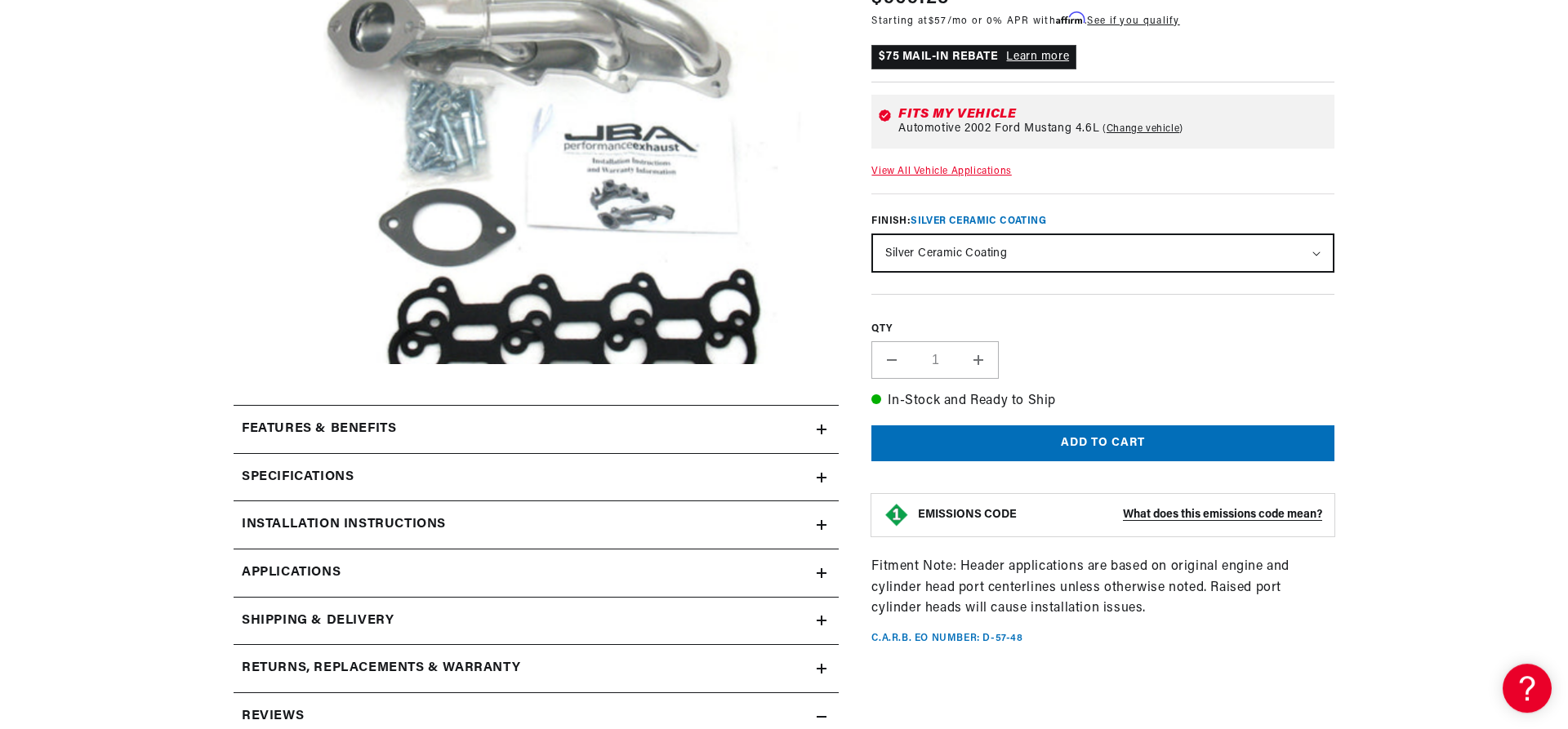
scroll to position [0, 26]
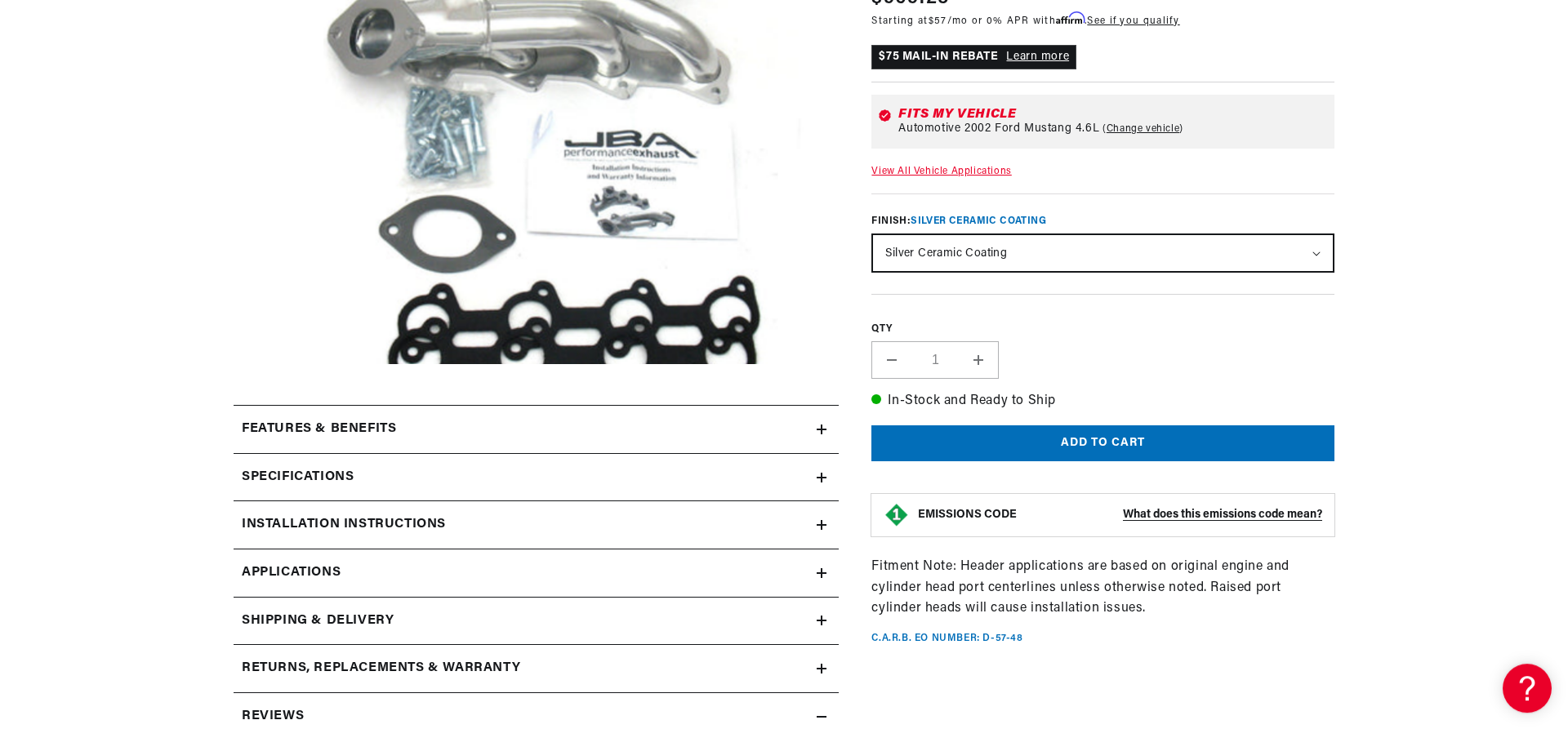
click at [246, 415] on button "Open media 1 in modal" at bounding box center [246, 415] width 0 height 0
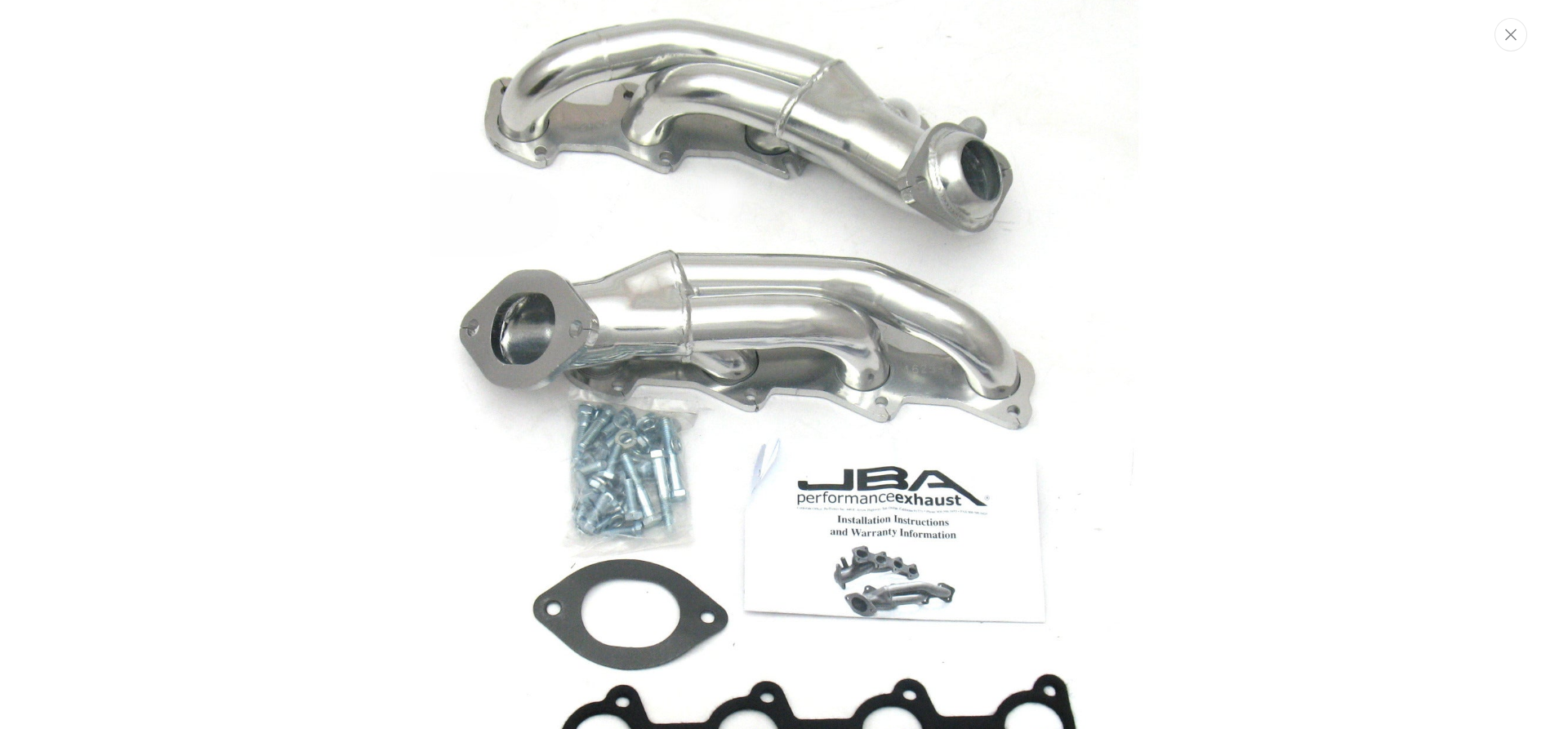
scroll to position [0, 0]
